Goal: Navigation & Orientation: Find specific page/section

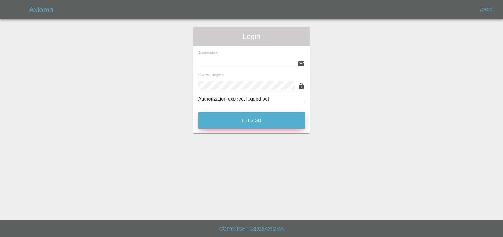
type input "[EMAIL_ADDRESS][DOMAIN_NAME]"
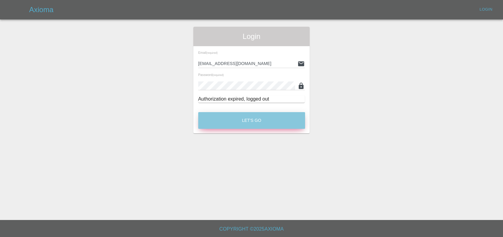
click at [242, 121] on button "Let's Go" at bounding box center [251, 120] width 107 height 17
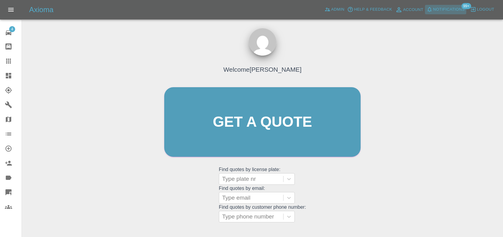
click at [435, 10] on span "Notifications" at bounding box center [449, 9] width 32 height 7
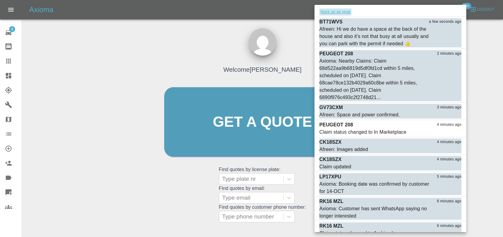
click at [337, 12] on button "Mark all as read" at bounding box center [335, 12] width 32 height 7
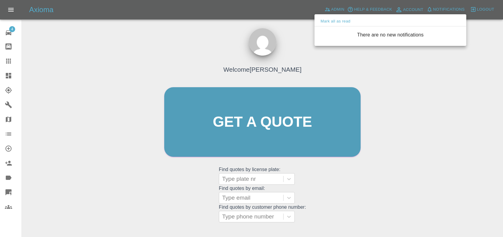
click at [298, 40] on div at bounding box center [251, 118] width 503 height 237
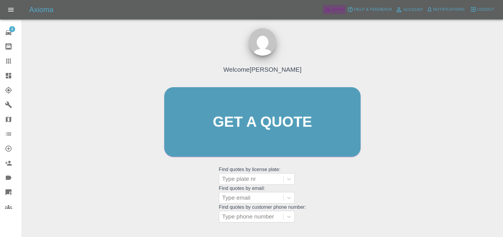
click at [328, 8] on icon at bounding box center [328, 9] width 6 height 6
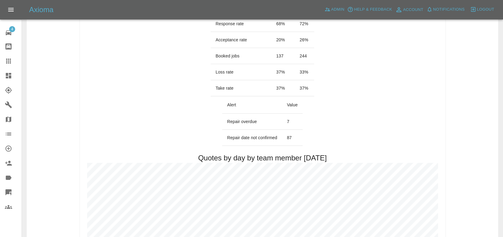
scroll to position [130, 0]
